Goal: Navigation & Orientation: Find specific page/section

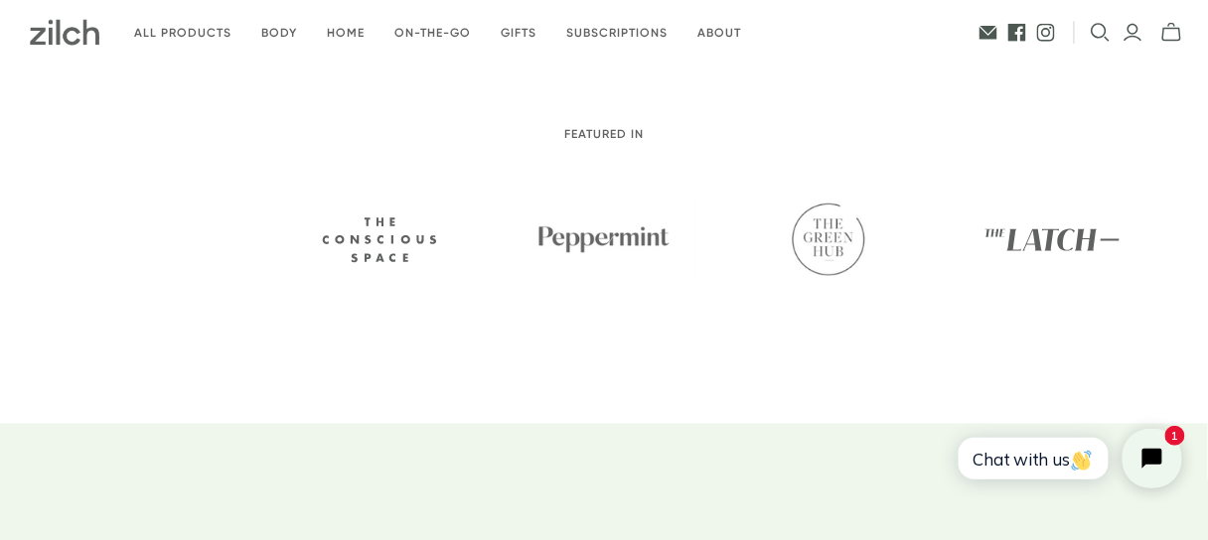
scroll to position [556, 0]
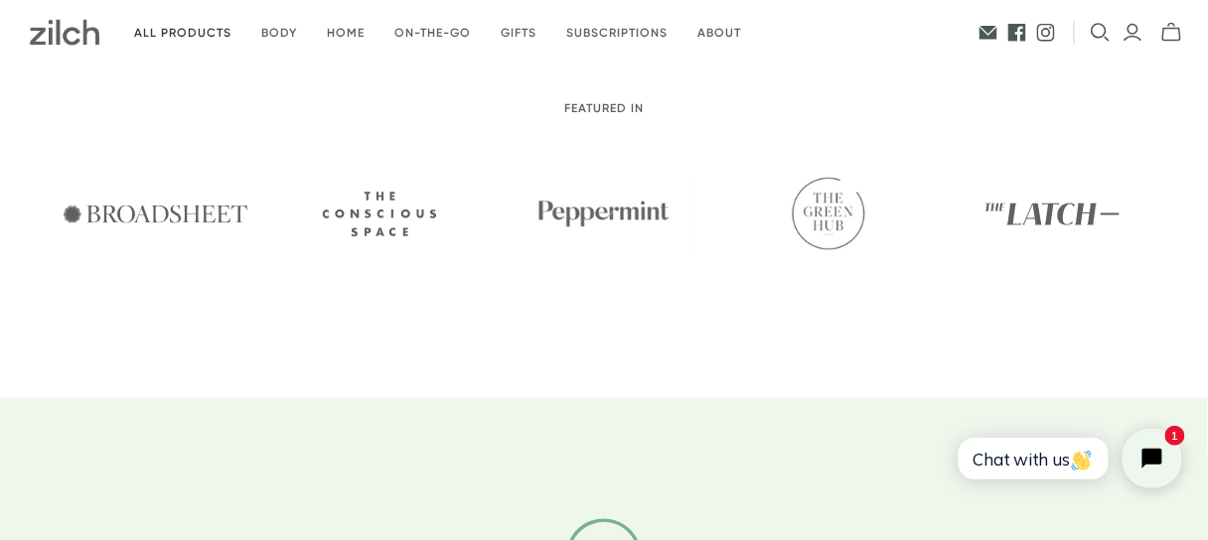
click at [154, 33] on link "All products" at bounding box center [182, 33] width 127 height 47
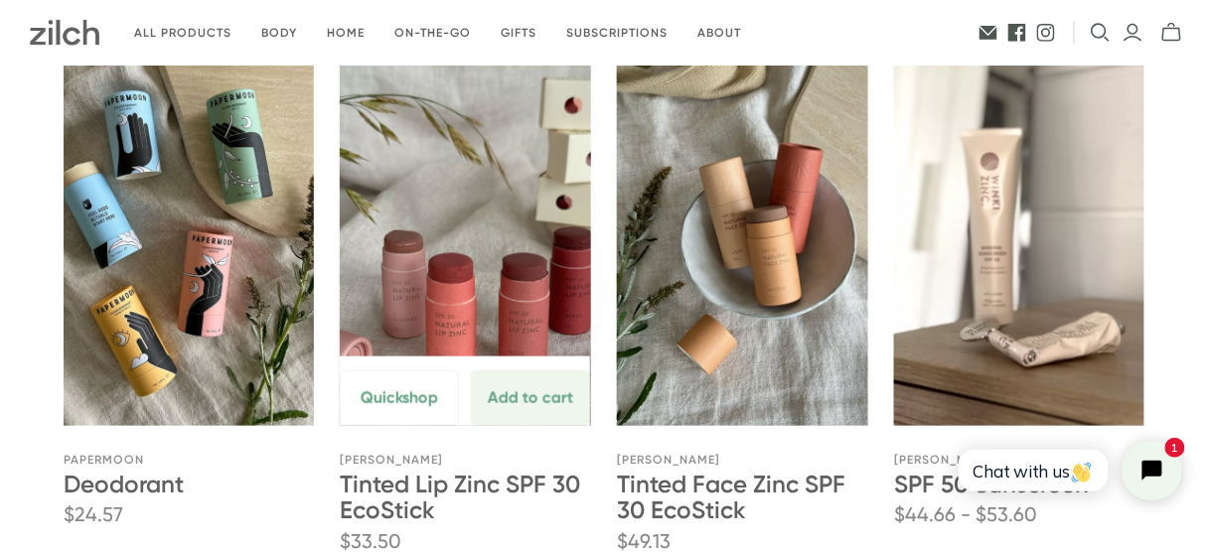
scroll to position [397, 0]
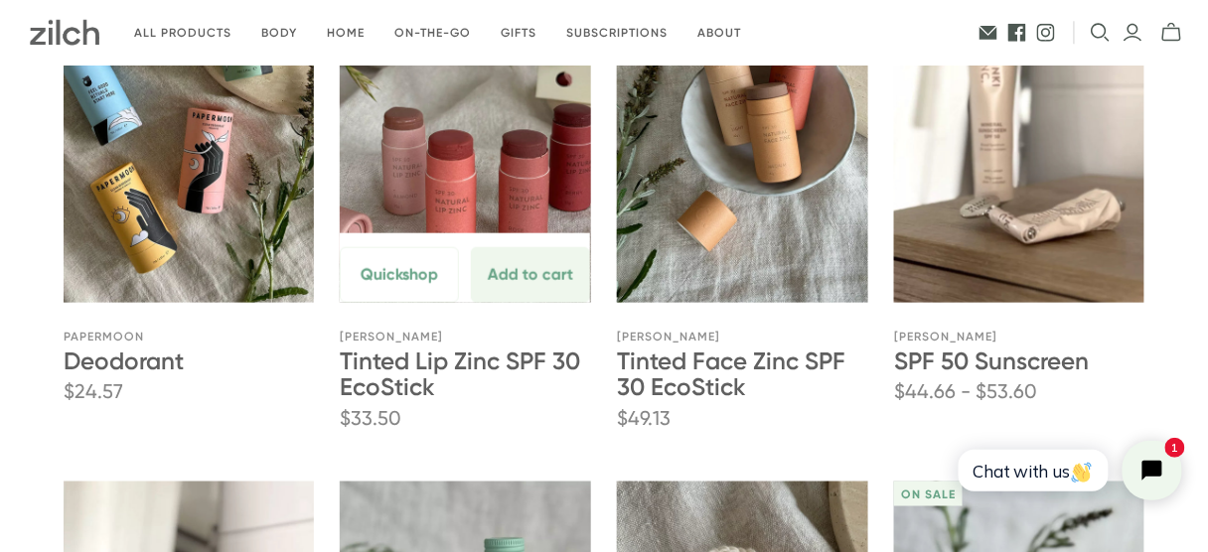
click at [394, 339] on link "[PERSON_NAME]" at bounding box center [391, 337] width 103 height 14
